Goal: Information Seeking & Learning: Understand process/instructions

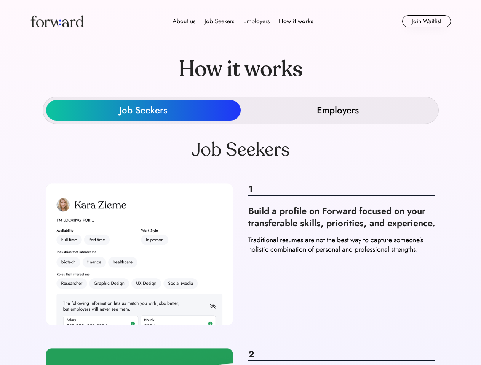
click at [241, 21] on div "About us Job Seekers Employers How it works" at bounding box center [243, 21] width 300 height 9
click at [57, 21] on img at bounding box center [56, 21] width 53 height 12
click at [243, 21] on div "Employers" at bounding box center [256, 21] width 26 height 9
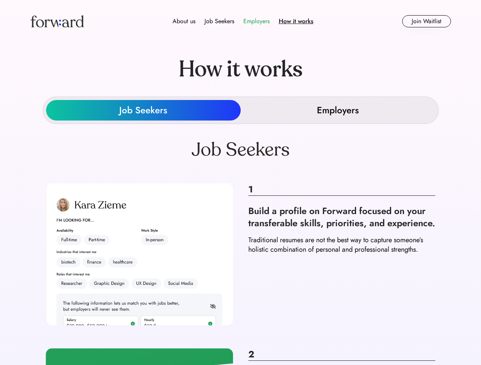
click at [184, 21] on div "About us" at bounding box center [183, 21] width 23 height 9
click at [219, 21] on div "Job Seekers" at bounding box center [219, 21] width 30 height 9
click at [256, 21] on div "Employers" at bounding box center [256, 21] width 26 height 9
click at [295, 21] on div "How it works" at bounding box center [296, 21] width 35 height 9
click at [426, 21] on button "Join Waitlist" at bounding box center [426, 21] width 49 height 12
